Goal: Task Accomplishment & Management: Manage account settings

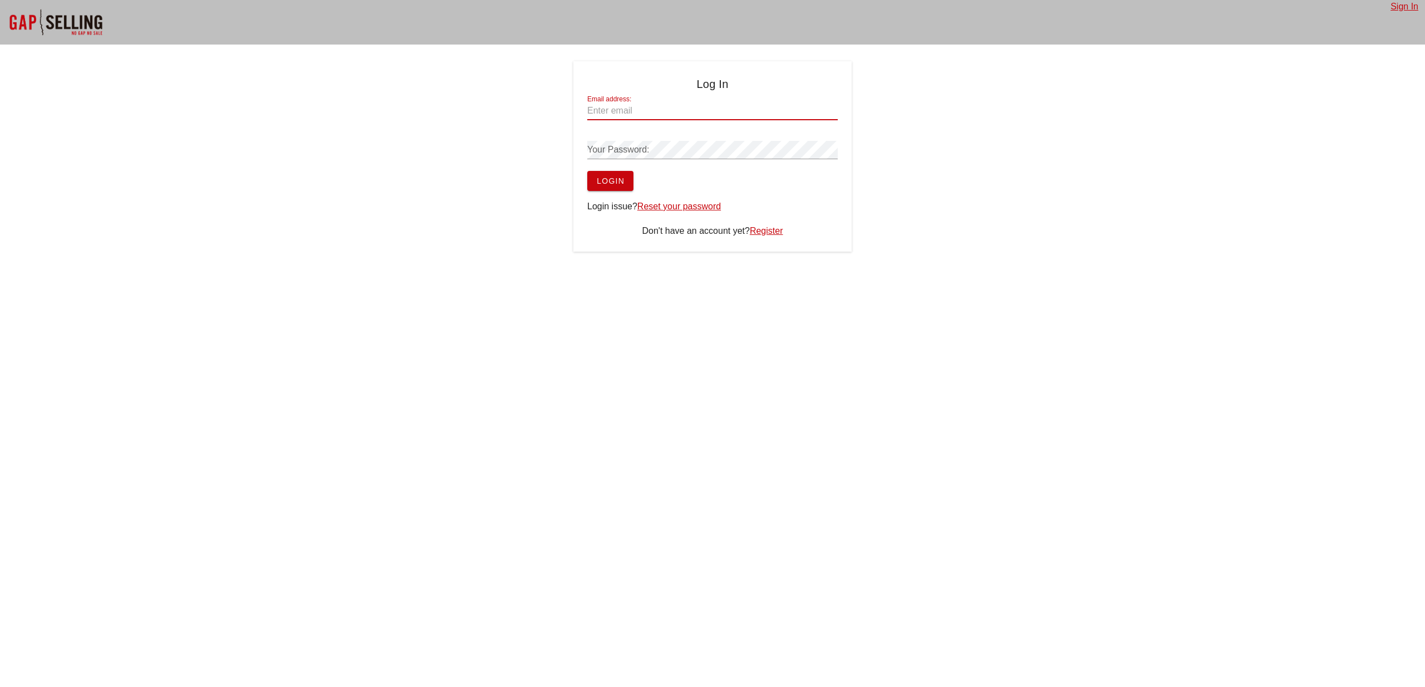
click at [609, 111] on input "Email address:" at bounding box center [712, 111] width 251 height 18
type input "[EMAIL_ADDRESS][DOMAIN_NAME]"
drag, startPoint x: 336, startPoint y: 224, endPoint x: 473, endPoint y: 181, distance: 143.1
click at [336, 224] on div "Log In Email address: [PERSON_NAME][EMAIL_ADDRESS][DOMAIN_NAME] Your Password: …" at bounding box center [712, 156] width 1425 height 190
click at [616, 178] on span "Login" at bounding box center [610, 180] width 28 height 9
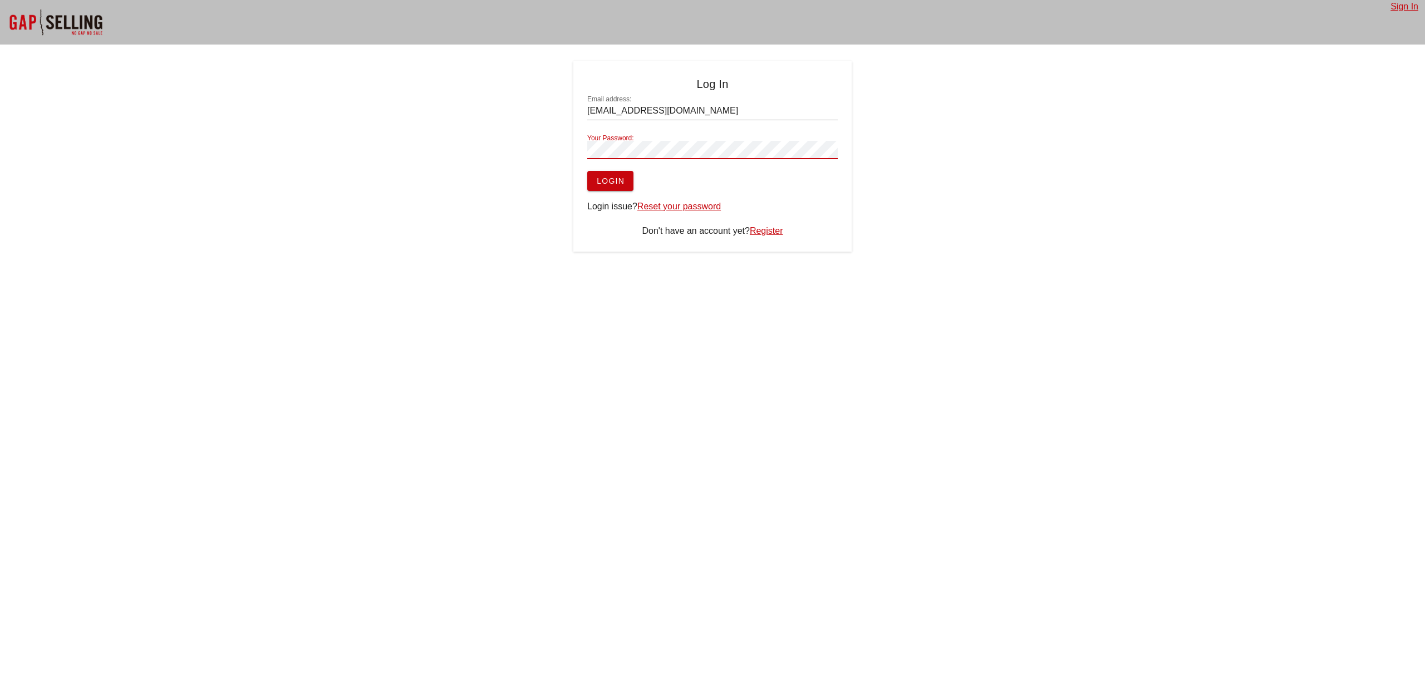
click at [587, 171] on button "Login" at bounding box center [610, 181] width 46 height 20
click at [704, 115] on input "[EMAIL_ADDRESS][DOMAIN_NAME]" at bounding box center [712, 111] width 251 height 18
click at [587, 171] on button "Login" at bounding box center [610, 181] width 46 height 20
click at [606, 181] on span "Login" at bounding box center [610, 180] width 28 height 9
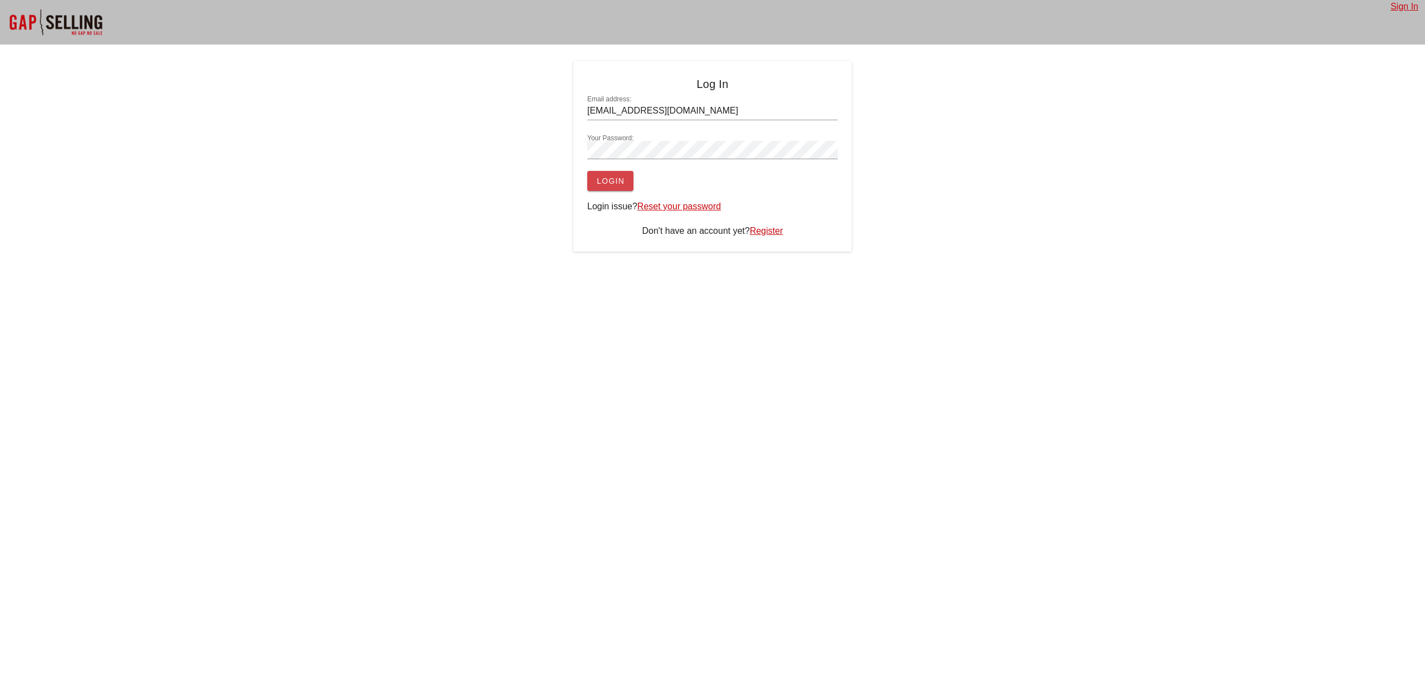
click at [606, 181] on span "Login" at bounding box center [610, 180] width 28 height 9
click at [605, 183] on span "Login" at bounding box center [610, 180] width 28 height 9
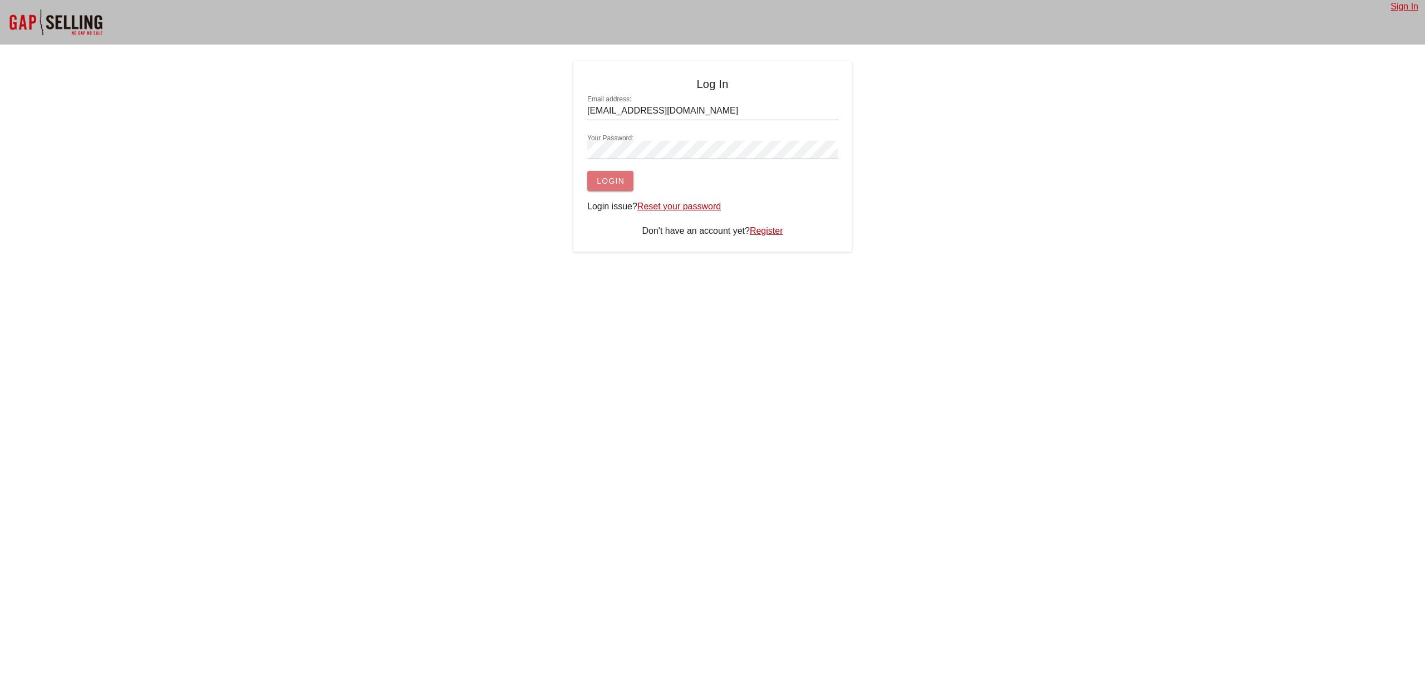
click at [605, 183] on span "Login" at bounding box center [610, 180] width 28 height 9
